Goal: Navigation & Orientation: Find specific page/section

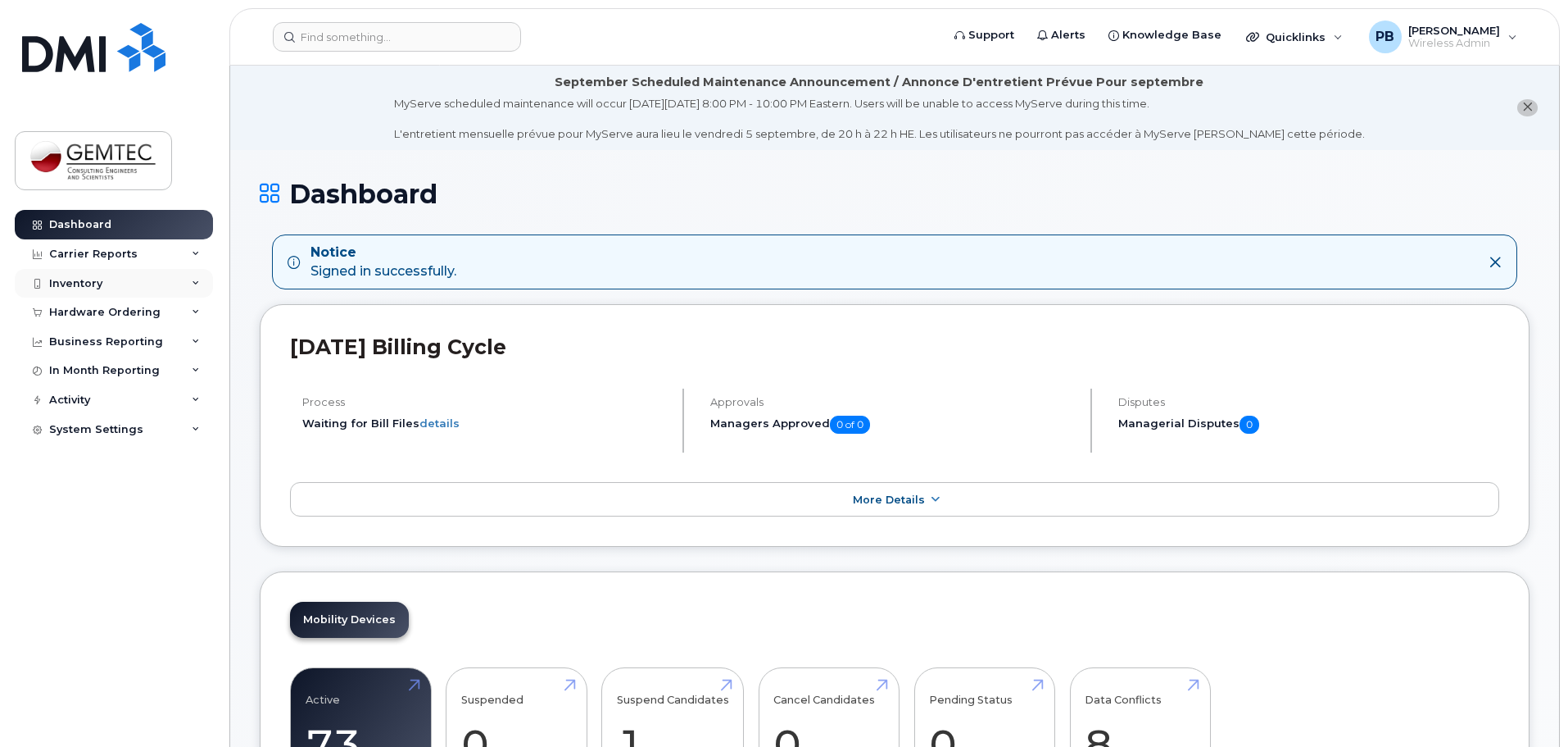
click at [103, 278] on div "Inventory" at bounding box center [114, 283] width 198 height 29
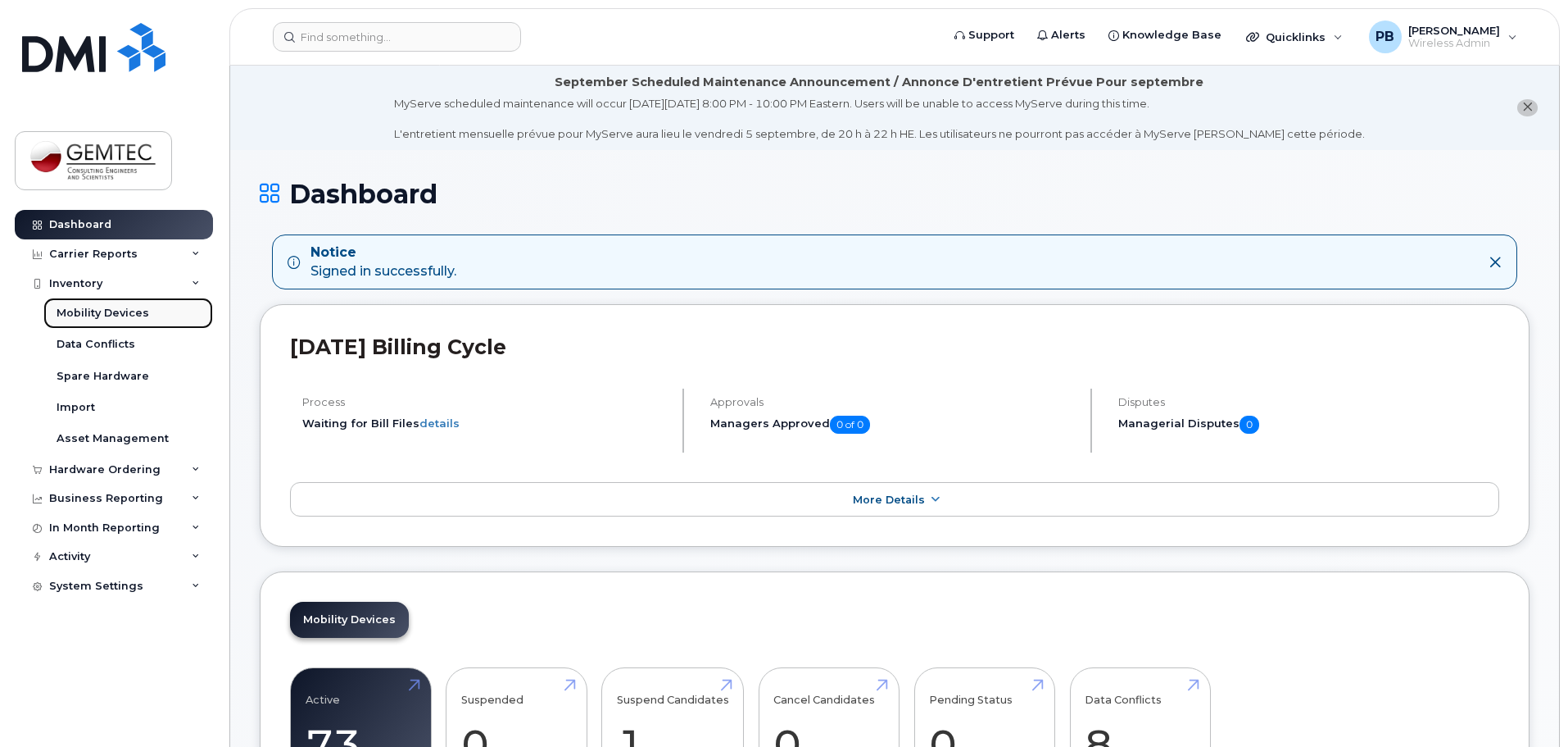
click at [107, 318] on div "Mobility Devices" at bounding box center [103, 313] width 92 height 15
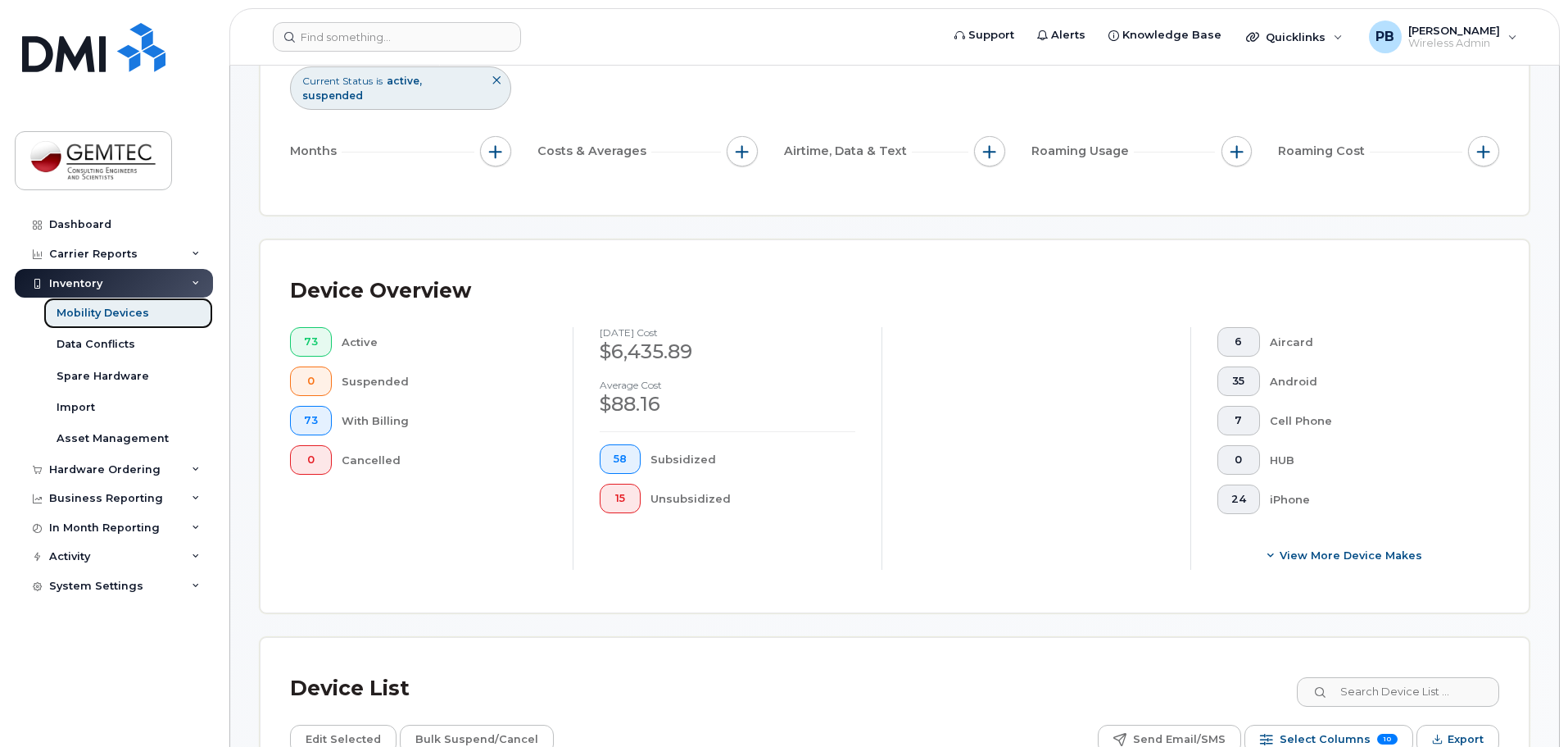
scroll to position [380, 0]
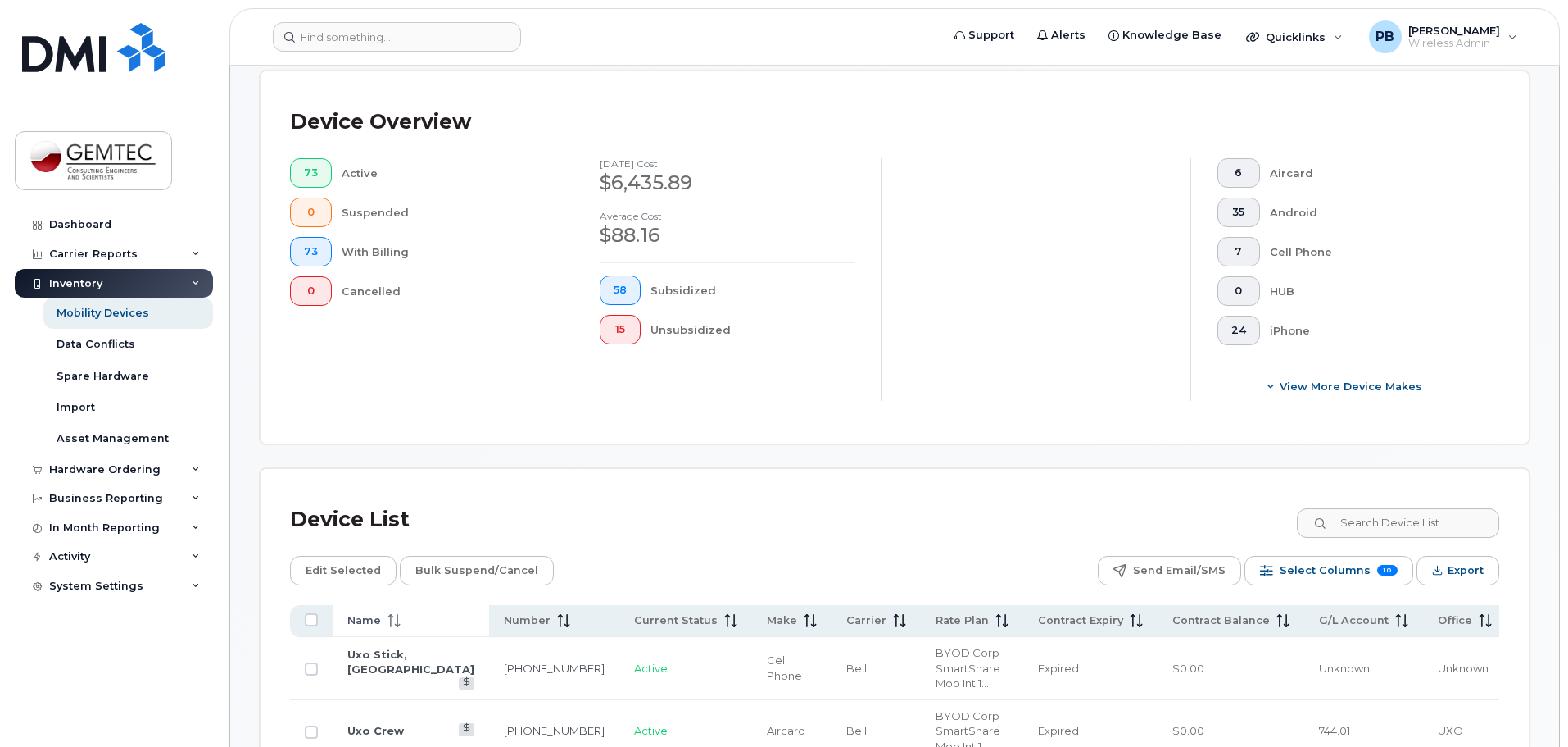
click at [832, 605] on th "Name" at bounding box center [876, 621] width 90 height 32
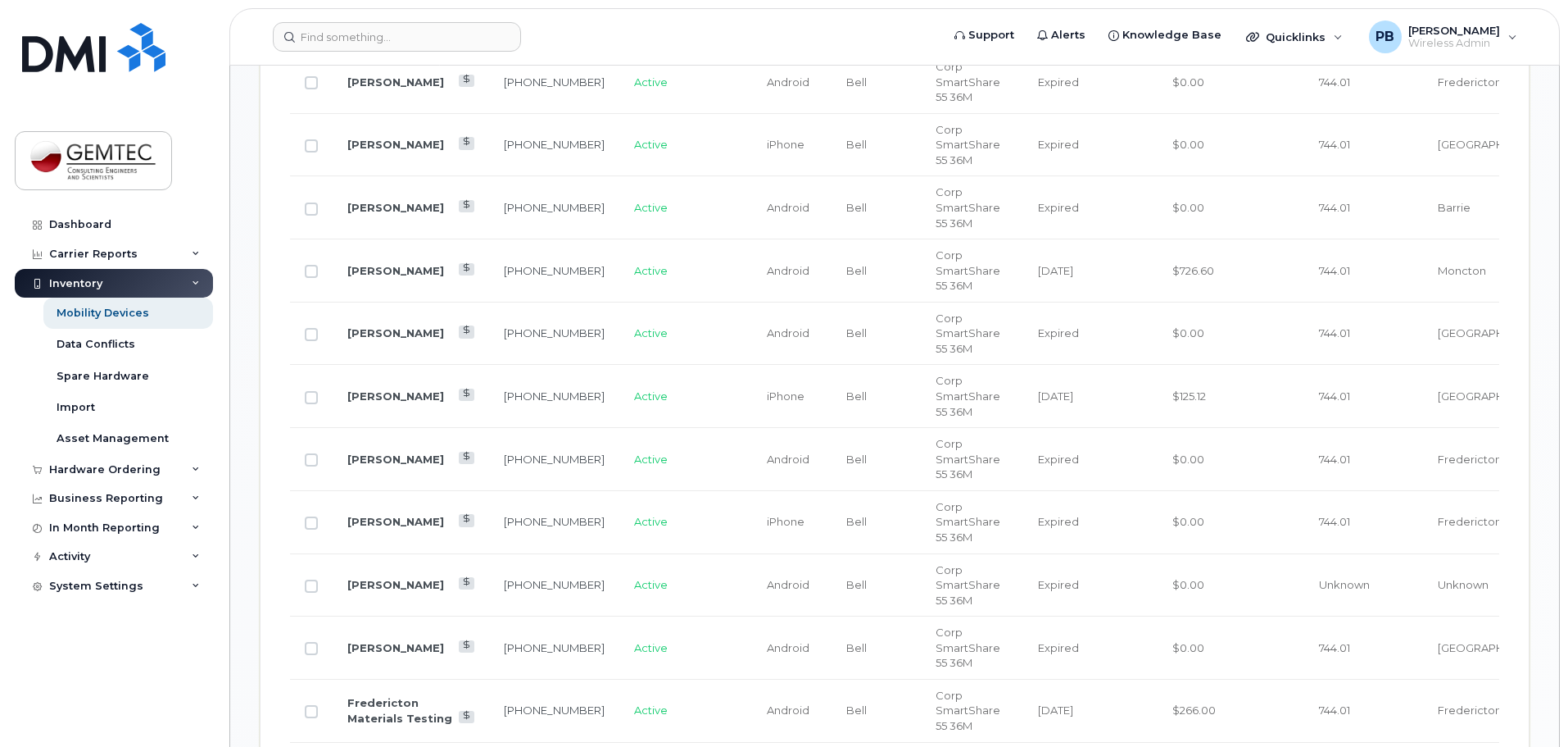
scroll to position [1528, 0]
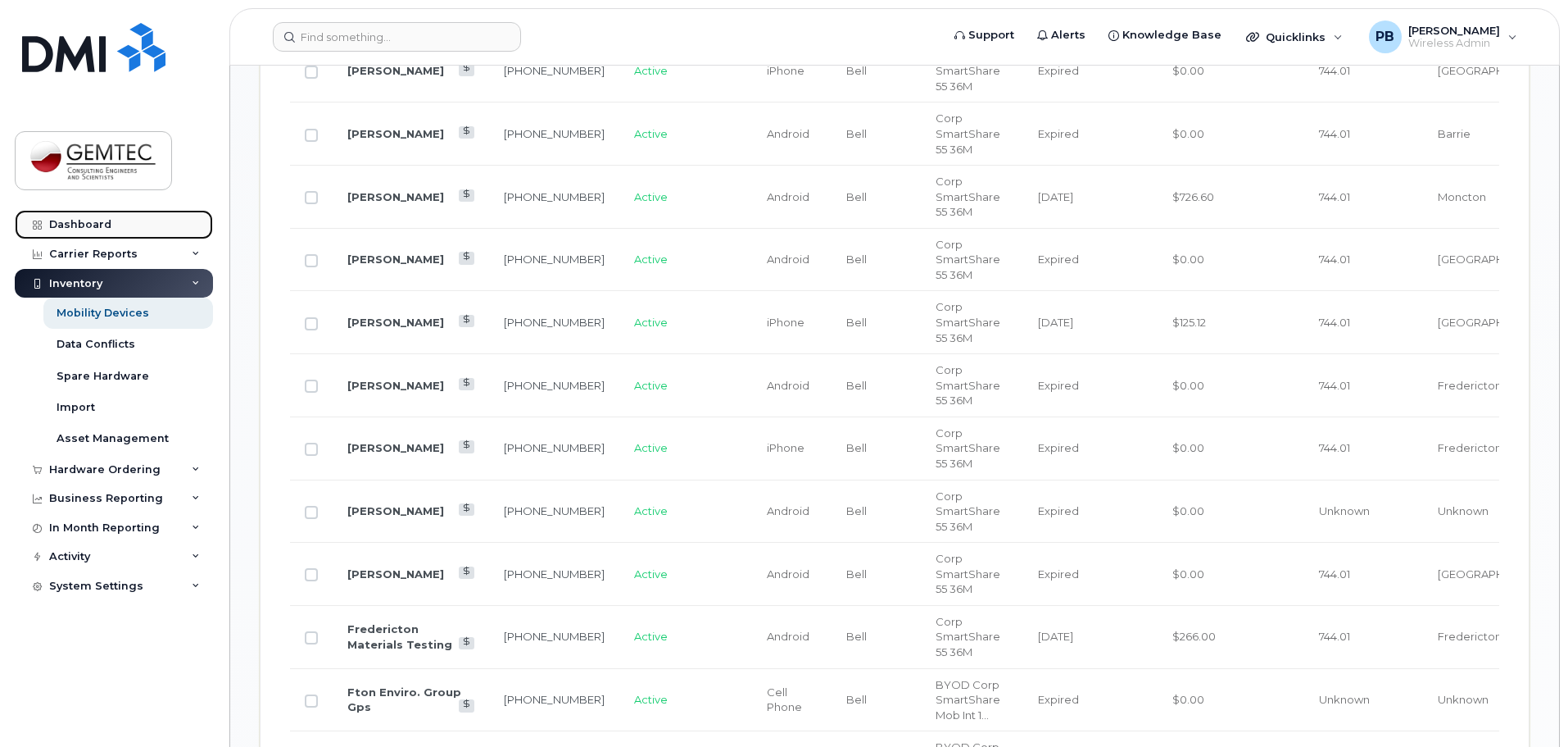
click at [82, 219] on div "Dashboard" at bounding box center [80, 224] width 62 height 13
